Goal: Communication & Community: Share content

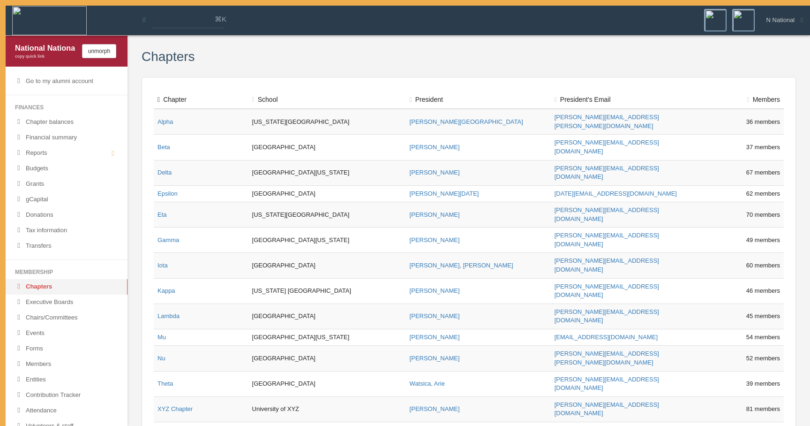
click at [474, 380] on div "Chapter School President President 's Email Members Total: 762 members Alpha [U…" at bounding box center [469, 279] width 655 height 404
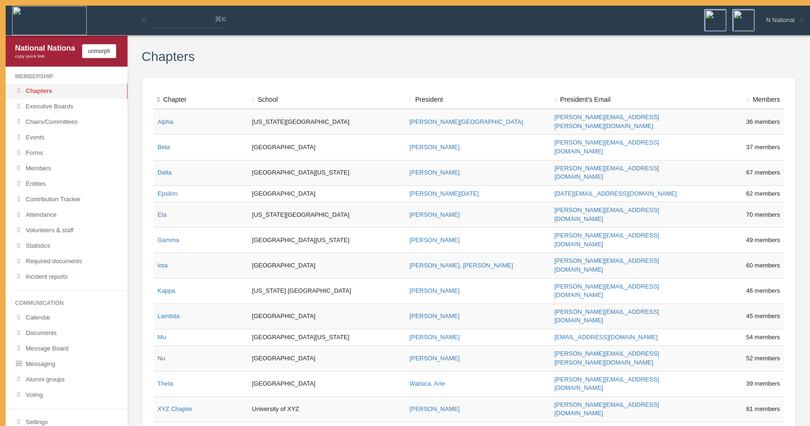
scroll to position [200, 0]
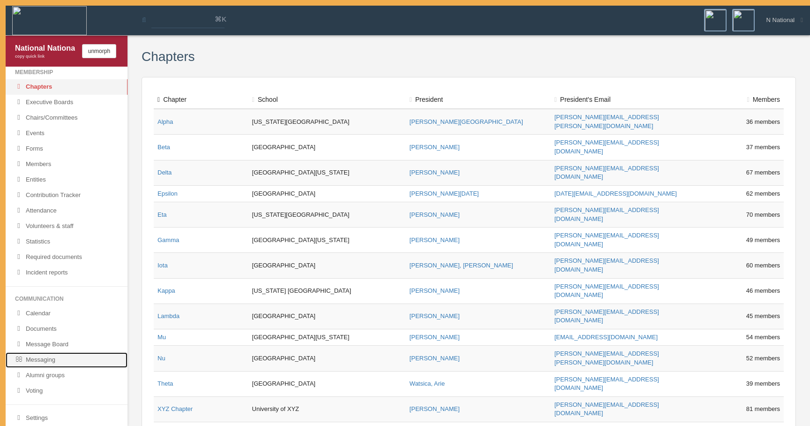
click at [59, 355] on link "Messaging" at bounding box center [67, 359] width 122 height 15
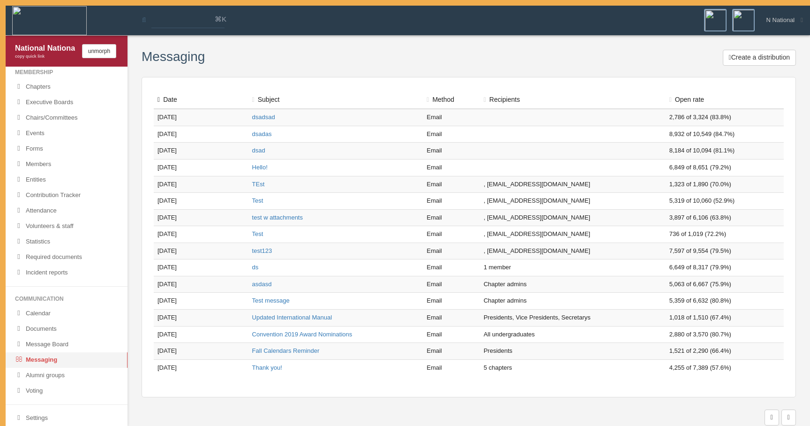
click at [760, 68] on div "Create a distribution" at bounding box center [500, 59] width 591 height 18
click at [760, 56] on button "Create a distribution" at bounding box center [759, 58] width 73 height 16
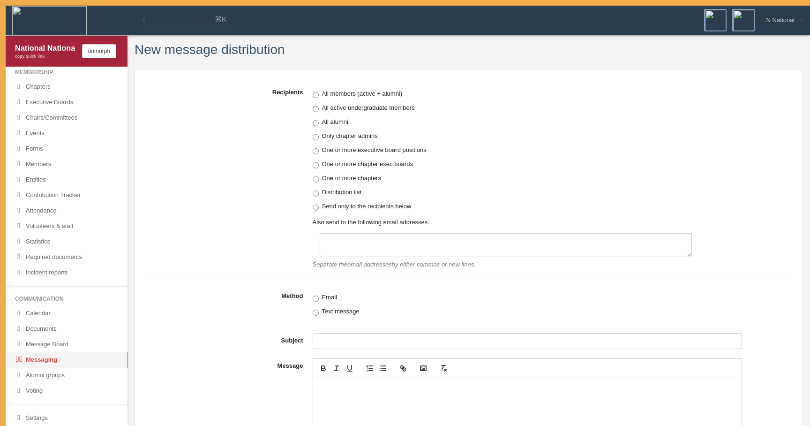
click at [248, 89] on label "Recipients" at bounding box center [227, 176] width 161 height 184
click at [367, 130] on div "All members (active + alumni) All active undergraduate members All alumni Only …" at bounding box center [506, 179] width 386 height 180
click at [365, 135] on label "Only chapter admins" at bounding box center [506, 135] width 386 height 9
click at [347, 122] on label "All alumni" at bounding box center [506, 121] width 386 height 9
click at [355, 144] on div "All members (active + alumni) All active undergraduate members All alumni Only …" at bounding box center [506, 179] width 386 height 180
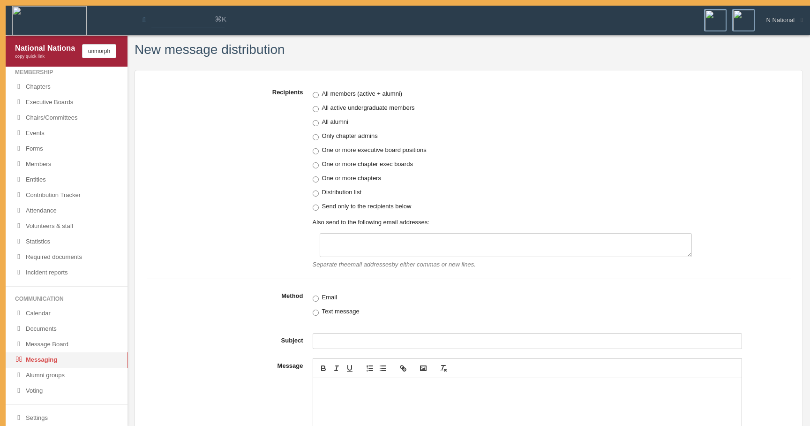
click at [354, 157] on div "All members (active + alumni) All active undergraduate members All alumni Only …" at bounding box center [506, 179] width 386 height 180
click at [356, 150] on label "One or more executive board positions" at bounding box center [506, 149] width 386 height 9
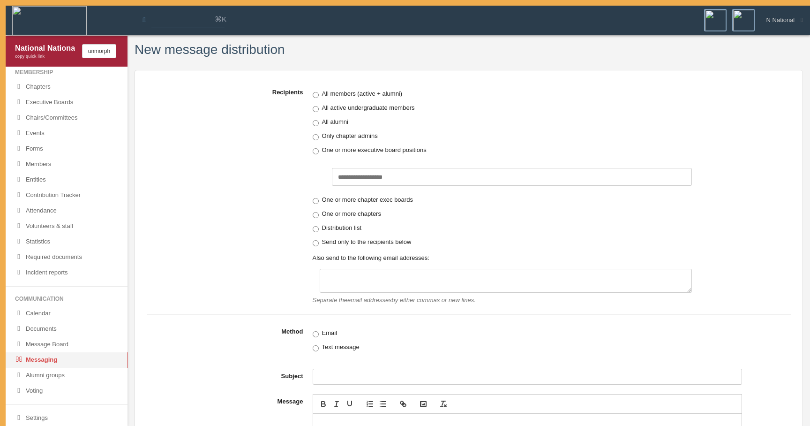
click at [357, 201] on label "One or more chapter exec boards" at bounding box center [506, 199] width 386 height 9
click at [355, 213] on label "One or more chapters" at bounding box center [506, 213] width 386 height 9
click at [357, 228] on label "Distribution list" at bounding box center [506, 227] width 386 height 9
click at [358, 245] on label "Send only to the recipients below" at bounding box center [506, 241] width 386 height 9
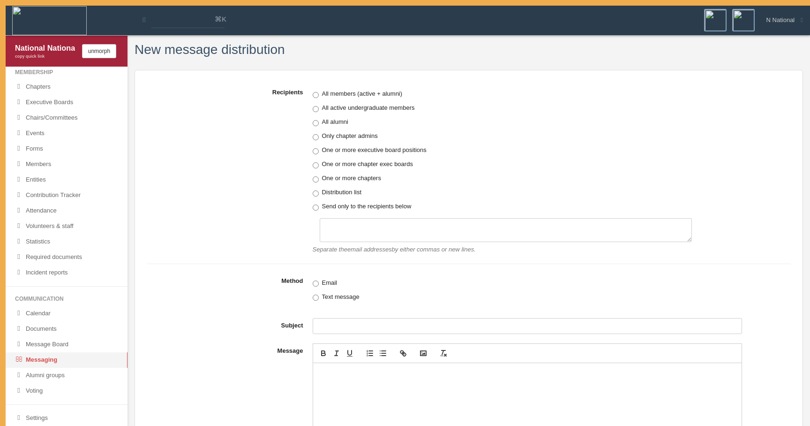
click at [353, 195] on label "Distribution list" at bounding box center [506, 192] width 386 height 9
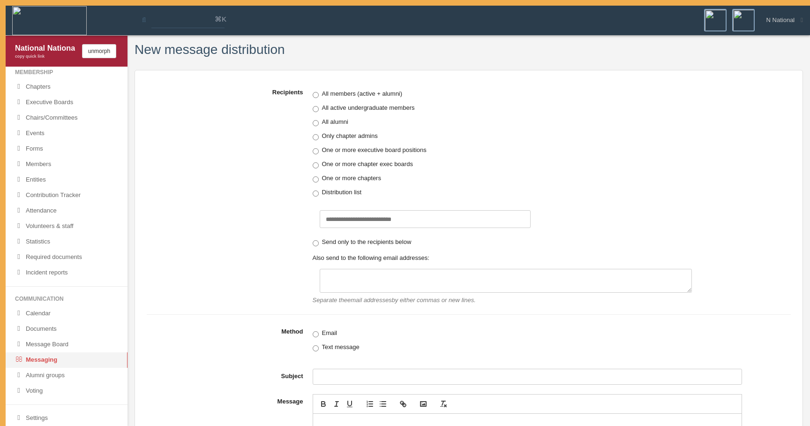
click at [357, 182] on label "One or more chapters" at bounding box center [506, 178] width 386 height 9
click at [358, 169] on div "All members (active + alumni) All active undergraduate members All alumni Only …" at bounding box center [506, 196] width 386 height 215
click at [360, 166] on label "One or more chapter exec boards" at bounding box center [506, 163] width 386 height 9
click at [362, 151] on label "One or more executive board positions" at bounding box center [506, 149] width 386 height 9
click at [357, 134] on label "Only chapter admins" at bounding box center [506, 135] width 386 height 9
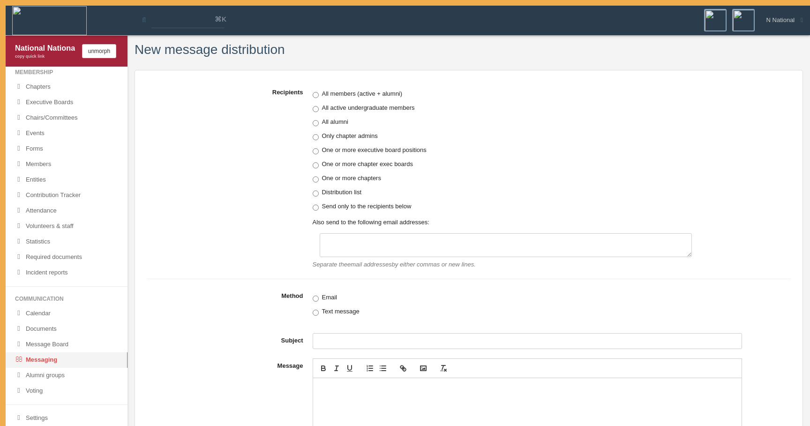
click at [341, 124] on label "All alumni" at bounding box center [506, 121] width 386 height 9
click at [342, 107] on label "All active undergraduate members" at bounding box center [506, 107] width 386 height 9
click at [343, 94] on label "All members (active + alumni)" at bounding box center [506, 93] width 386 height 9
drag, startPoint x: 256, startPoint y: 91, endPoint x: 305, endPoint y: 91, distance: 48.8
click at [305, 91] on label "Recipients" at bounding box center [227, 176] width 161 height 184
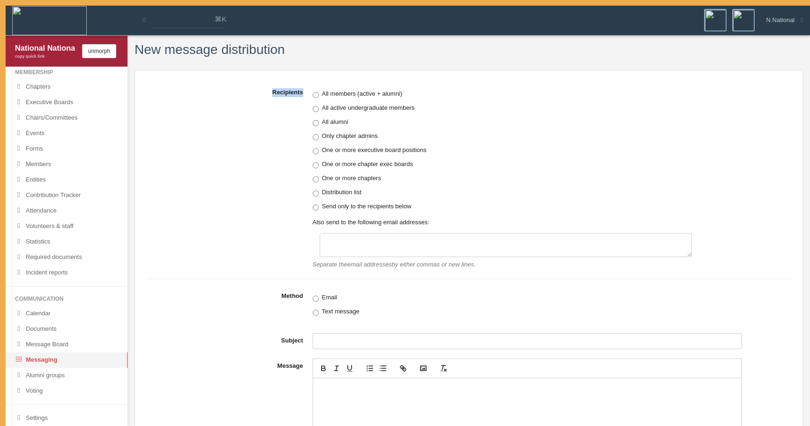
click at [304, 91] on label "Recipients" at bounding box center [227, 176] width 161 height 184
drag, startPoint x: 293, startPoint y: 66, endPoint x: 302, endPoint y: 101, distance: 35.9
click at [302, 101] on div "New message distribution Recipients All members (active + alumni) All active un…" at bounding box center [469, 336] width 683 height 586
click at [302, 101] on label "Recipients" at bounding box center [227, 176] width 161 height 184
drag, startPoint x: 304, startPoint y: 101, endPoint x: 300, endPoint y: 79, distance: 22.0
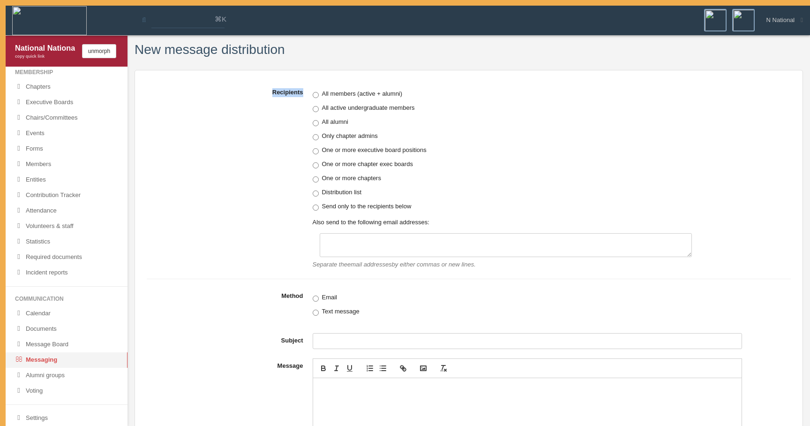
click at [300, 79] on div "Recipients All members (active + alumni) All active undergraduate members All a…" at bounding box center [469, 343] width 669 height 546
drag, startPoint x: 282, startPoint y: 55, endPoint x: 282, endPoint y: 38, distance: 17.4
click at [282, 38] on div "New message distribution Recipients All members (active + alumni) All active un…" at bounding box center [469, 332] width 683 height 593
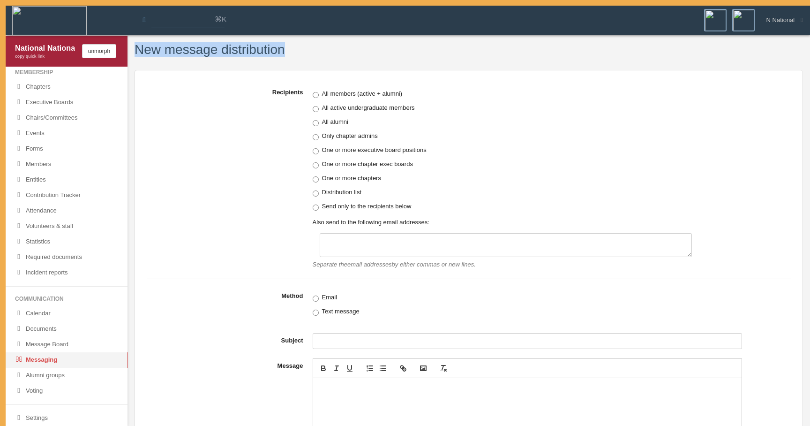
drag, startPoint x: 287, startPoint y: 45, endPoint x: 289, endPoint y: 51, distance: 6.1
click at [289, 51] on div "New message distribution Recipients All members (active + alumni) All active un…" at bounding box center [469, 332] width 683 height 593
click at [289, 51] on div "New message distribution" at bounding box center [469, 52] width 669 height 18
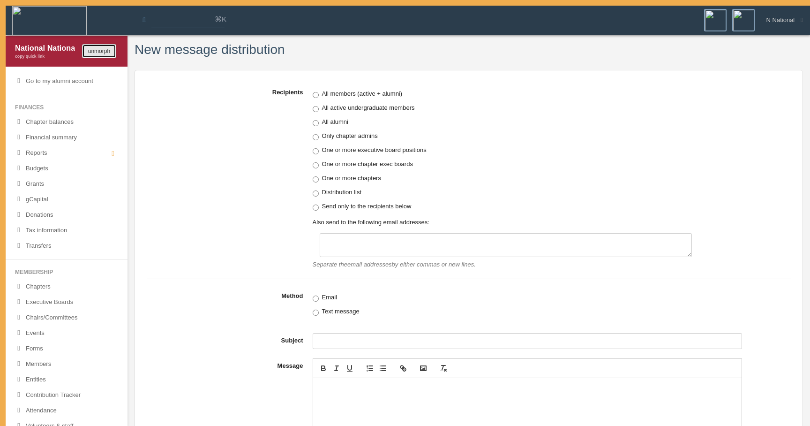
click at [105, 53] on button "unmorph" at bounding box center [99, 51] width 34 height 14
